Goal: Task Accomplishment & Management: Use online tool/utility

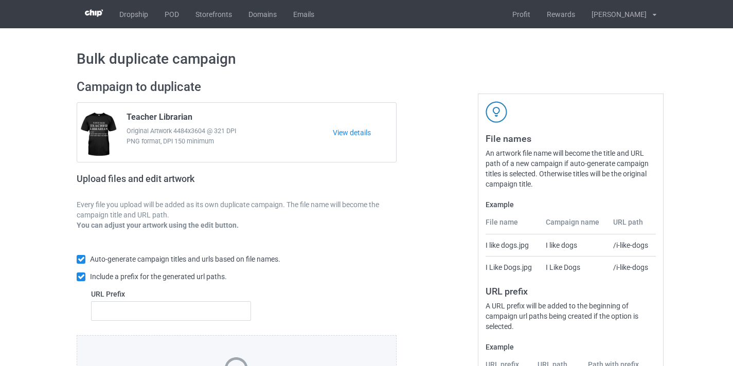
scroll to position [135, 0]
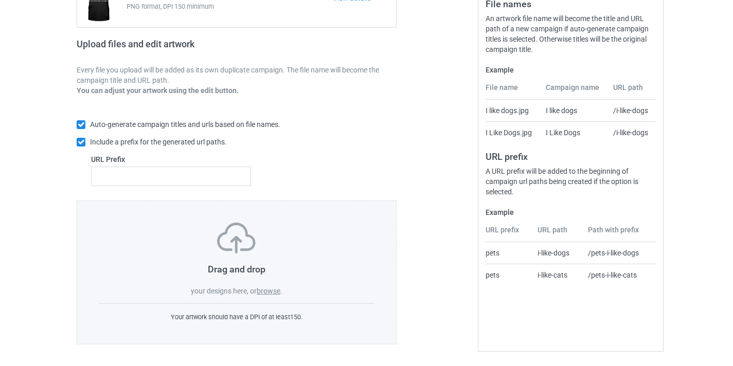
click at [274, 293] on label "browse" at bounding box center [269, 291] width 24 height 8
click at [0, 0] on input "browse" at bounding box center [0, 0] width 0 height 0
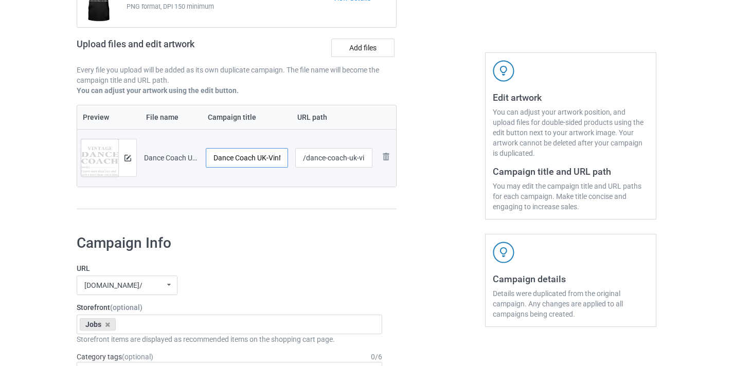
click at [272, 159] on input "Dance Coach UK-VinNew" at bounding box center [247, 158] width 82 height 20
drag, startPoint x: 272, startPoint y: 159, endPoint x: 311, endPoint y: 162, distance: 38.6
click at [311, 162] on tr "Preview and edit artwork Dance Coach UK-VinNew.png Dance Coach UK-VinNew /dance…" at bounding box center [236, 158] width 319 height 58
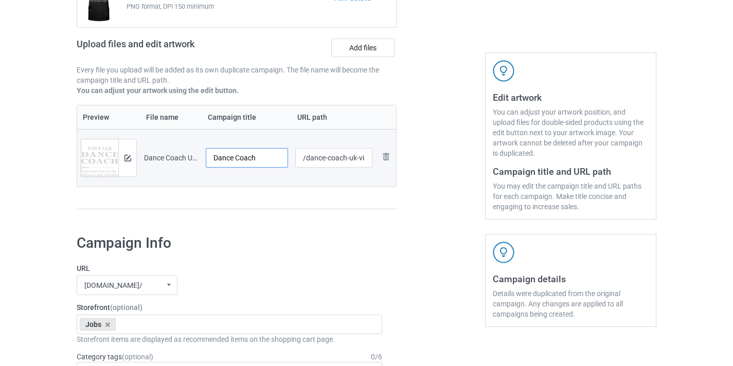
type input "Dance Coach"
click at [356, 156] on input "/dance-coach-uk-vinnew" at bounding box center [334, 158] width 78 height 20
drag, startPoint x: 356, startPoint y: 156, endPoint x: 404, endPoint y: 157, distance: 47.3
click at [404, 157] on div "Campaign to duplicate Teacher Librarian Original Artwork 4484x3604 @ 321 DPI PN…" at bounding box center [366, 82] width 594 height 290
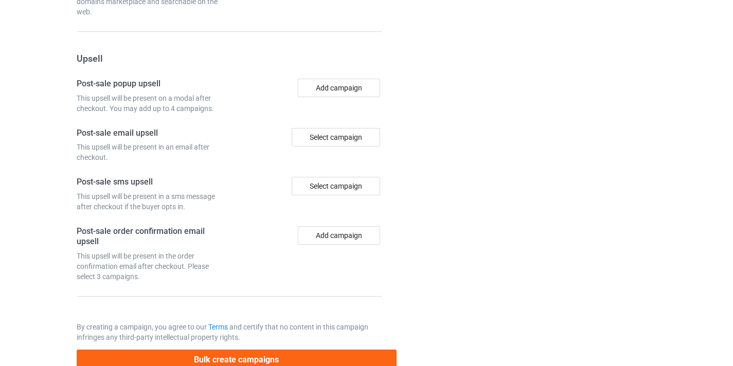
scroll to position [954, 0]
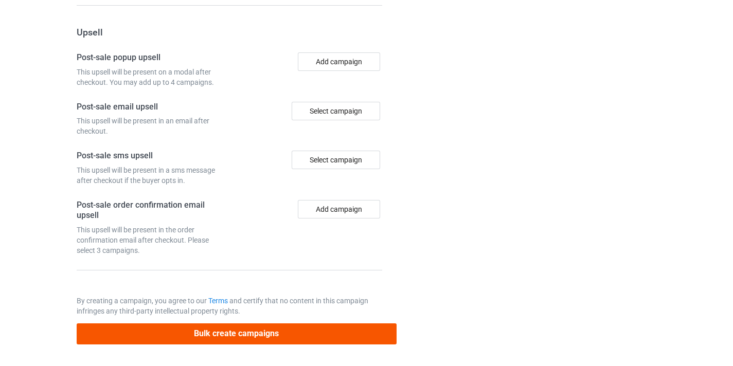
type input "/dance-coach08"
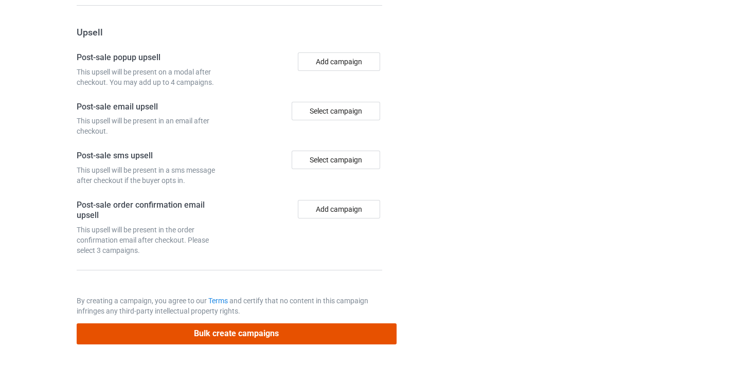
click at [333, 333] on button "Bulk create campaigns" at bounding box center [237, 334] width 320 height 21
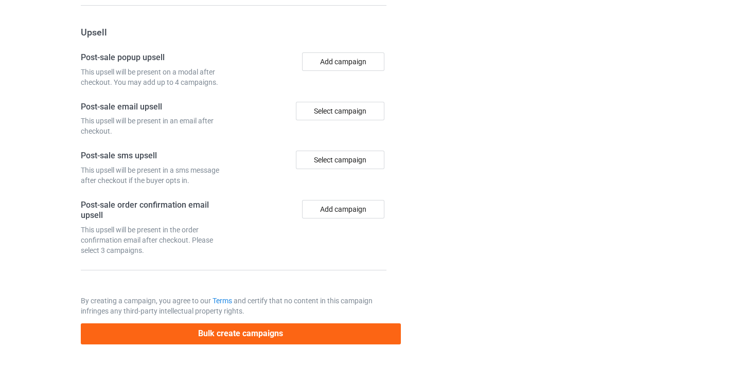
scroll to position [0, 0]
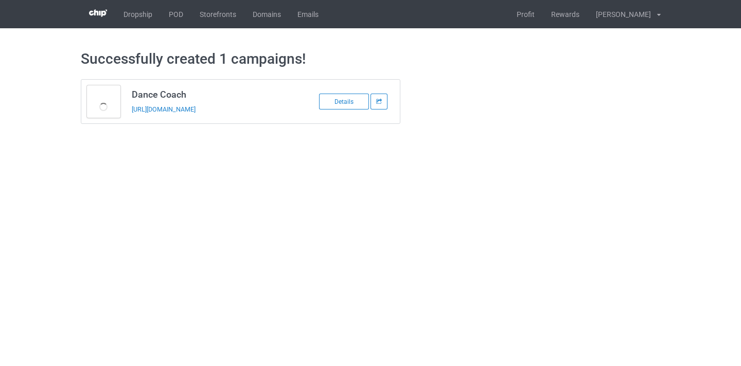
click at [186, 113] on div "https://www.thepure.gift/dance-coach08" at bounding box center [204, 109] width 144 height 11
click at [190, 106] on link "https://www.thepure.gift/dance-coach08" at bounding box center [164, 109] width 64 height 8
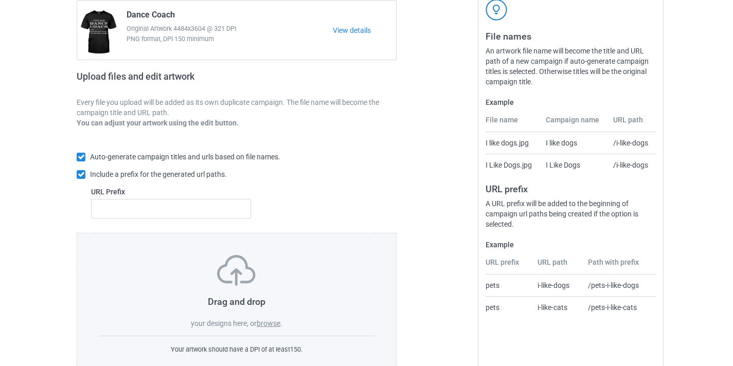
scroll to position [135, 0]
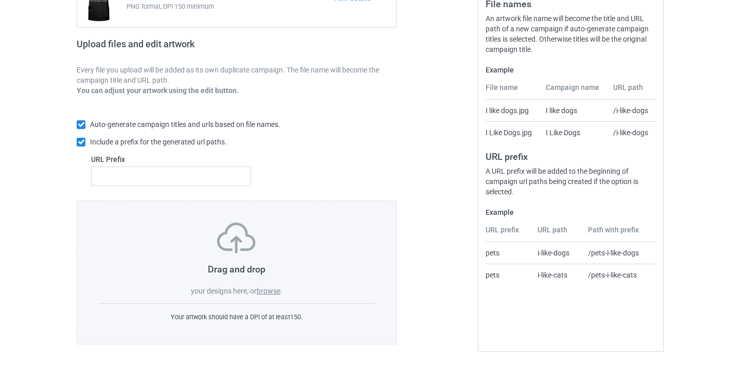
click at [271, 291] on label "browse" at bounding box center [269, 291] width 24 height 8
click at [0, 0] on input "browse" at bounding box center [0, 0] width 0 height 0
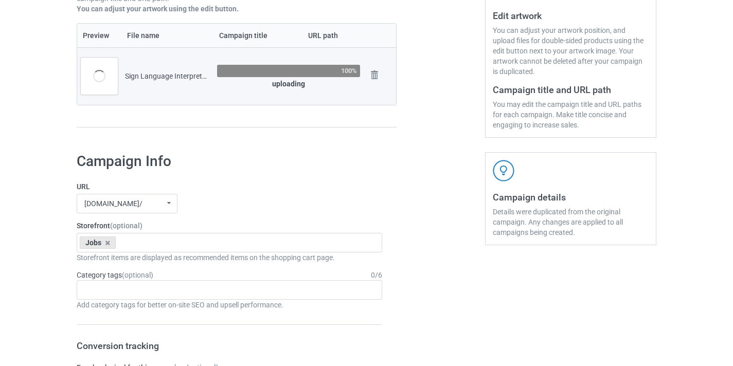
scroll to position [6, 0]
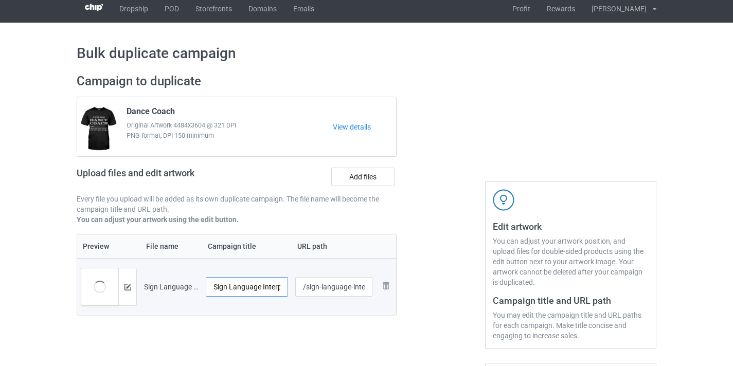
click at [257, 282] on input "Sign Language Interpreter-VinNew" at bounding box center [247, 287] width 82 height 20
drag, startPoint x: 257, startPoint y: 282, endPoint x: 301, endPoint y: 283, distance: 44.8
click at [301, 283] on tr "Preview and edit artwork Sign Language Interpreter-VinNew.png Sign Language Int…" at bounding box center [236, 287] width 319 height 58
click at [273, 284] on input "Sign Language Interpreter-VinNew" at bounding box center [247, 287] width 82 height 20
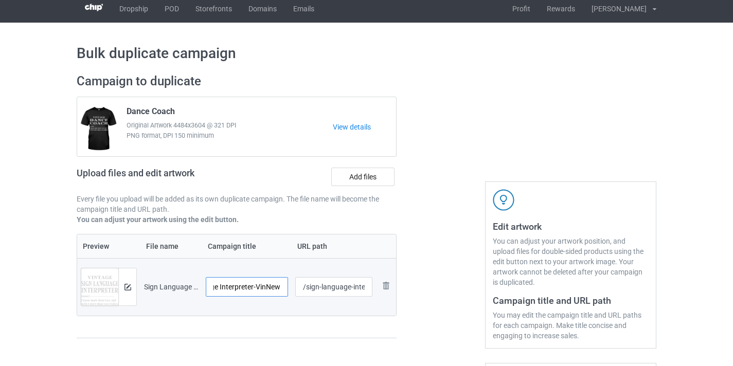
click at [273, 284] on input "Sign Language Interpreter-VinNew" at bounding box center [247, 287] width 82 height 20
type input "Sign Language Interpreter"
click at [340, 286] on input "/sign-language-interpreter-vinnew" at bounding box center [334, 287] width 78 height 20
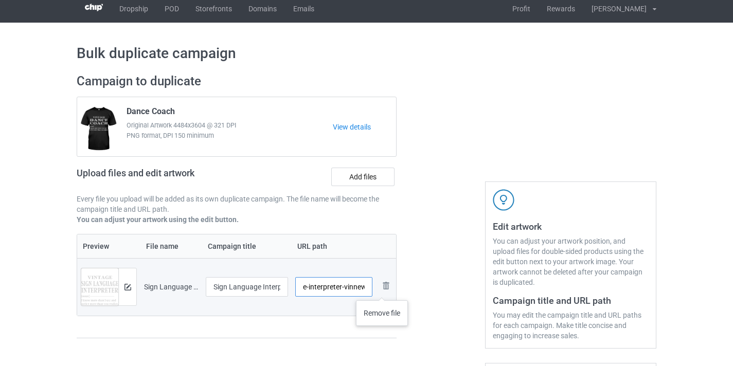
drag, startPoint x: 340, startPoint y: 286, endPoint x: 355, endPoint y: 290, distance: 15.5
click at [383, 290] on tr "Preview and edit artwork Sign Language Interpreter-VinNew.png Sign Language Int…" at bounding box center [236, 287] width 319 height 58
click at [355, 290] on input "/sign-language-interpreter-vinnew" at bounding box center [334, 287] width 78 height 20
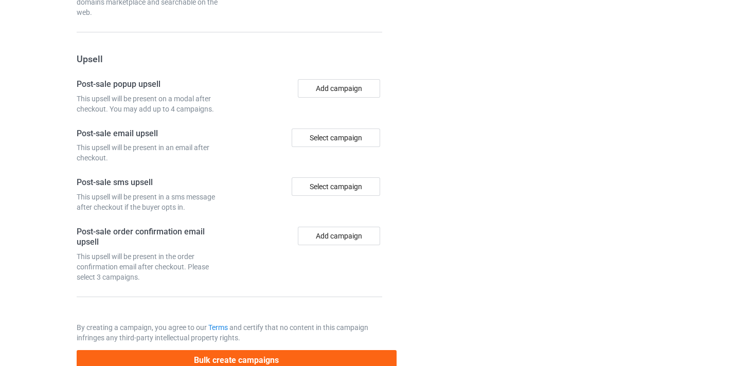
scroll to position [954, 0]
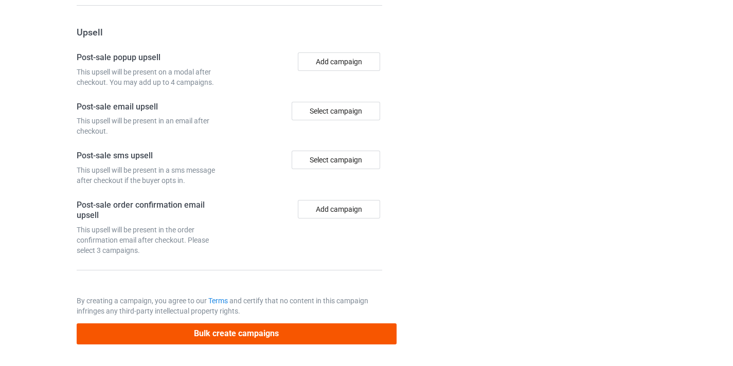
type input "/sign-language-interpreter8"
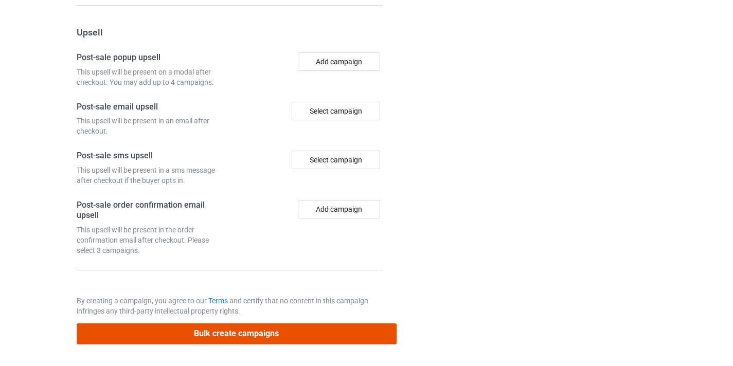
click at [303, 329] on button "Bulk create campaigns" at bounding box center [237, 334] width 320 height 21
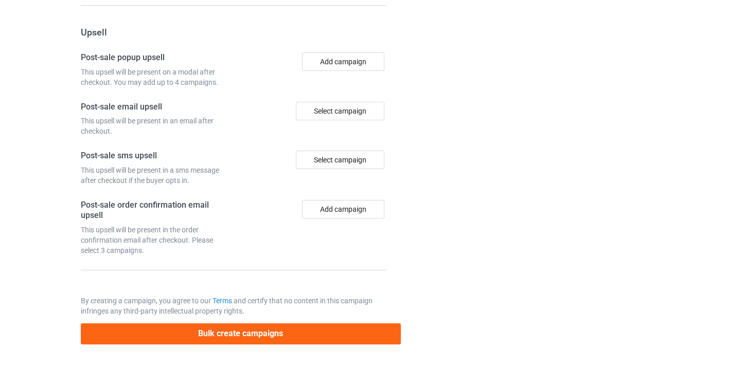
scroll to position [0, 0]
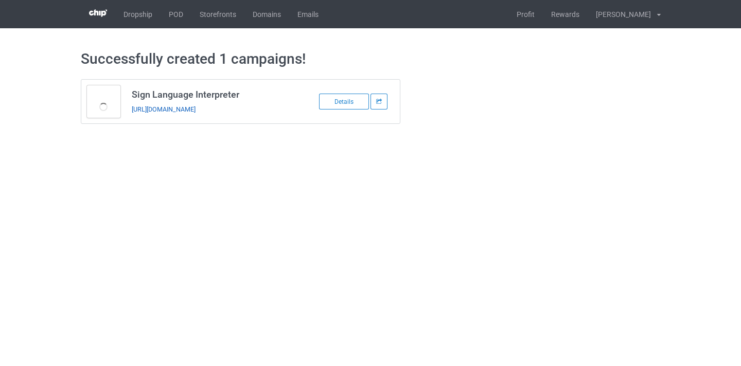
click at [195, 109] on link "[URL][DOMAIN_NAME]" at bounding box center [164, 109] width 64 height 8
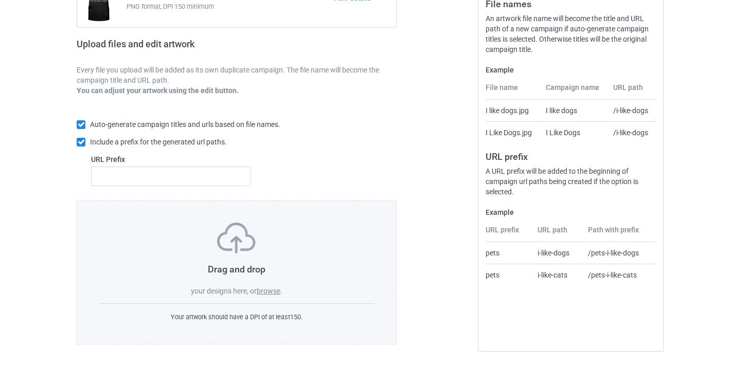
scroll to position [135, 0]
click at [268, 293] on label "browse" at bounding box center [269, 291] width 24 height 8
click at [0, 0] on input "browse" at bounding box center [0, 0] width 0 height 0
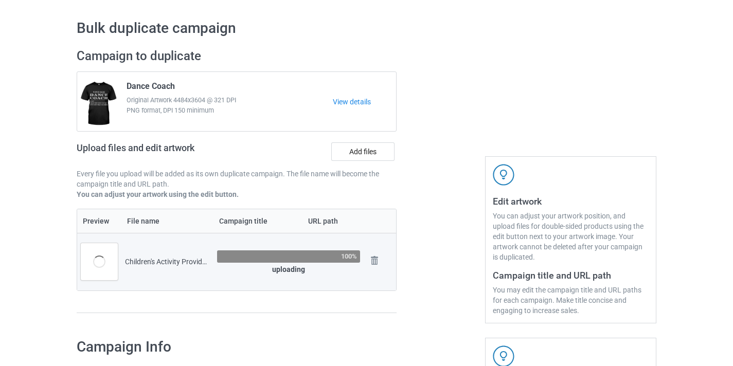
scroll to position [166, 0]
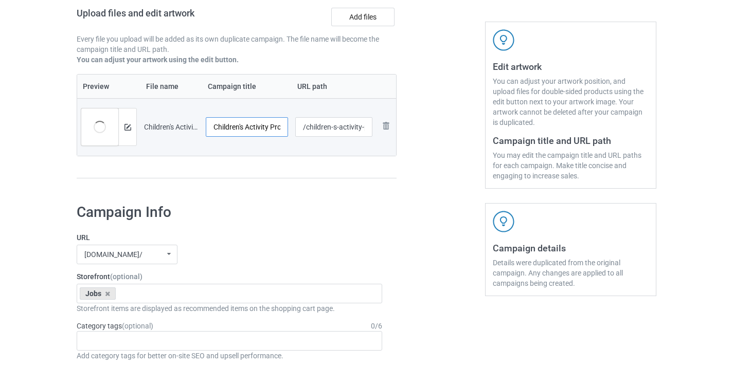
click at [248, 125] on input "Children's Activity Provider-VinNew" at bounding box center [247, 127] width 82 height 20
drag, startPoint x: 248, startPoint y: 125, endPoint x: 294, endPoint y: 129, distance: 45.9
click at [294, 129] on tr "Preview and edit artwork Children's Activity Provider-VinNew.png Children's Act…" at bounding box center [236, 127] width 319 height 58
click at [264, 127] on input "Children's Activity Provider-VinNew" at bounding box center [247, 127] width 82 height 20
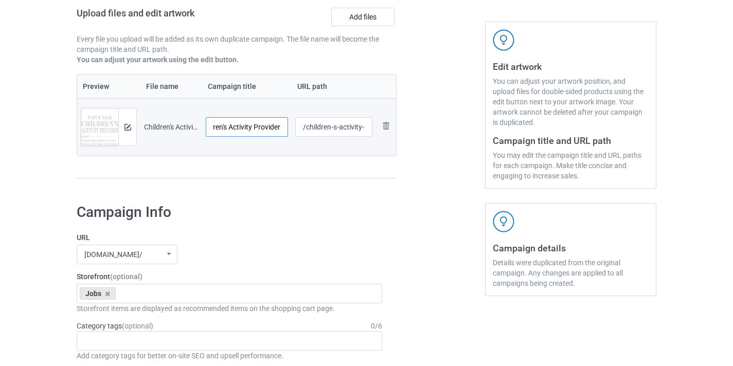
scroll to position [0, 19]
type input "Children's Activity Provider"
click at [334, 127] on input "/children-s-activity-provider-vinnew" at bounding box center [334, 127] width 78 height 20
drag, startPoint x: 334, startPoint y: 127, endPoint x: 386, endPoint y: 127, distance: 51.9
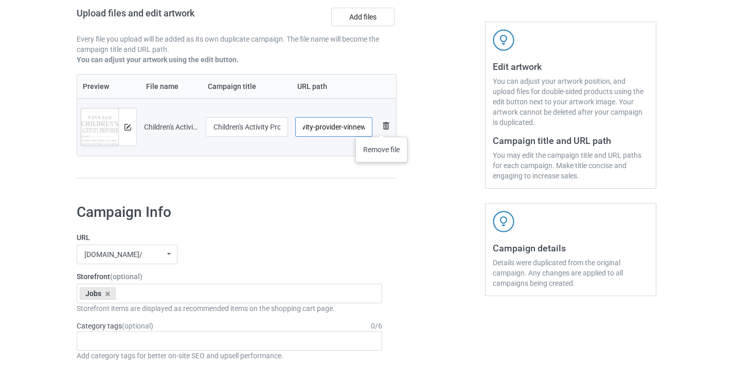
click at [386, 127] on tr "Preview and edit artwork Children's Activity Provider-VinNew.png Children's Act…" at bounding box center [236, 127] width 319 height 58
click at [355, 126] on input "/children-s-activity-provider-vinnew" at bounding box center [334, 127] width 78 height 20
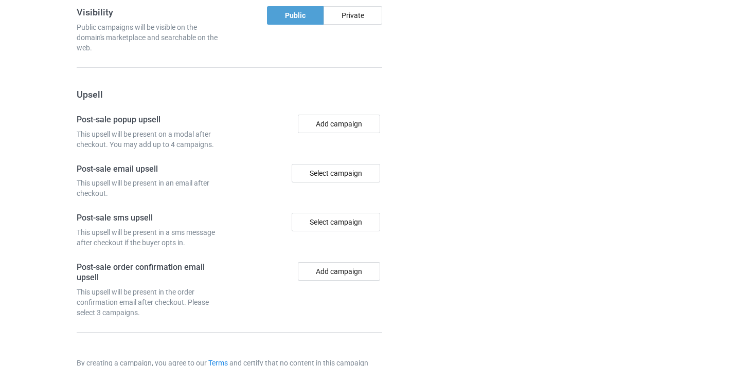
scroll to position [954, 0]
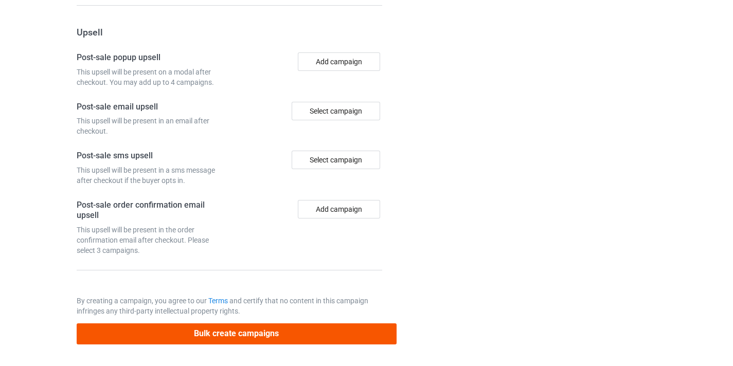
type input "/children-s-activity-provider08"
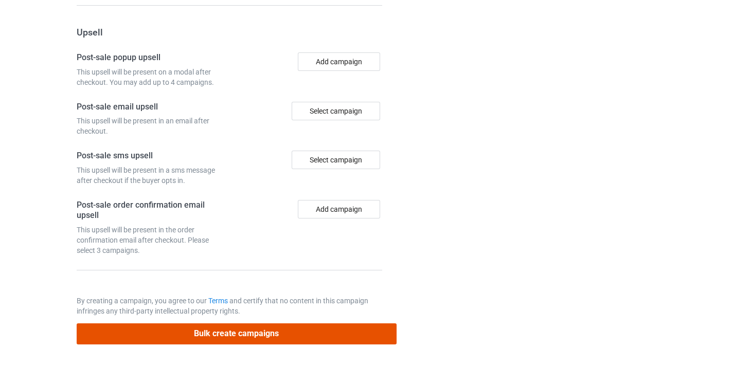
click at [279, 336] on button "Bulk create campaigns" at bounding box center [237, 334] width 320 height 21
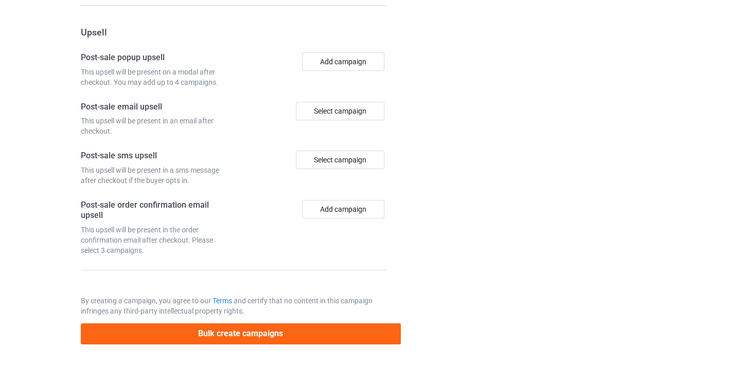
scroll to position [0, 0]
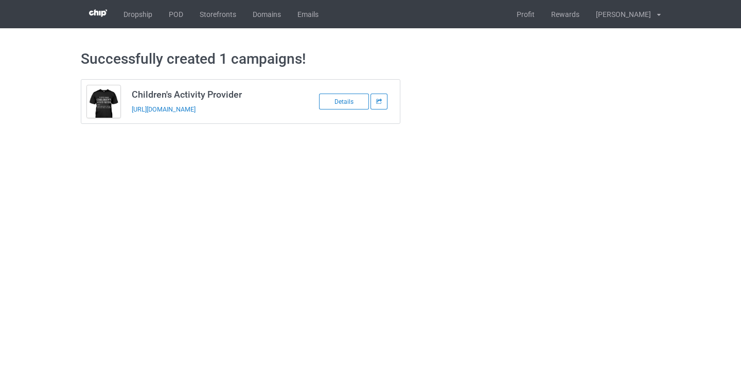
click at [249, 104] on div "https://www.thepure.gift/children-s-activity-provider08" at bounding box center [204, 109] width 144 height 11
click at [195, 110] on link "https://www.thepure.gift/children-s-activity-provider08" at bounding box center [164, 109] width 64 height 8
